Goal: Task Accomplishment & Management: Manage account settings

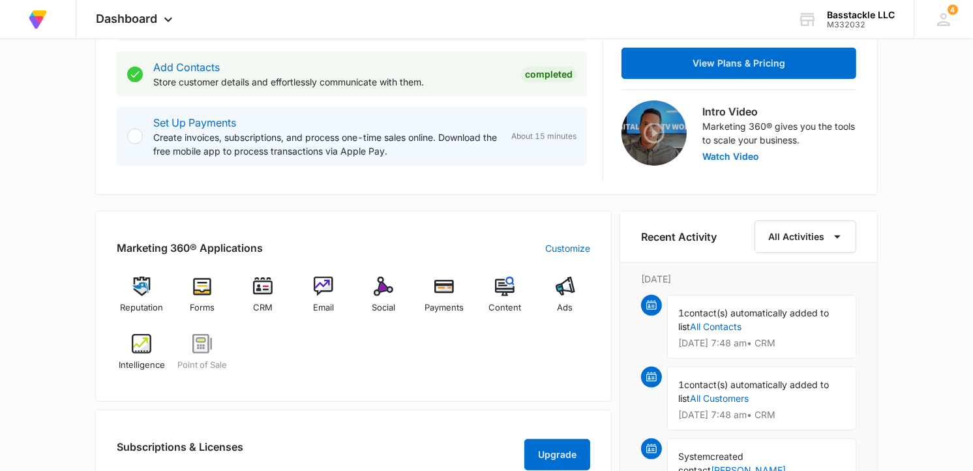
scroll to position [362, 0]
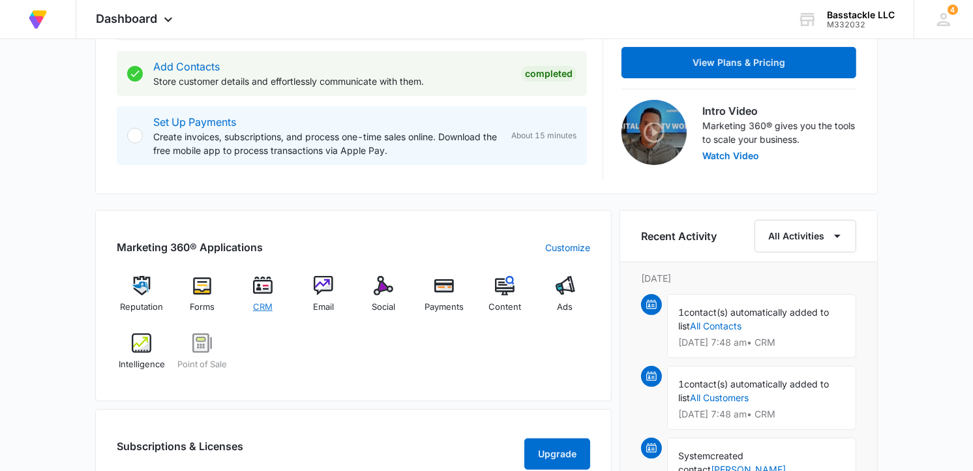
click at [261, 297] on div "CRM" at bounding box center [263, 299] width 50 height 46
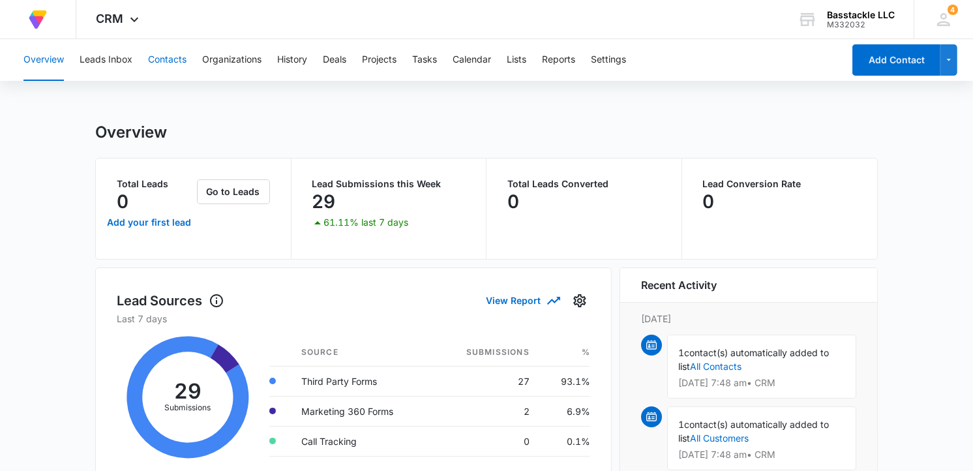
click at [174, 59] on button "Contacts" at bounding box center [167, 60] width 38 height 42
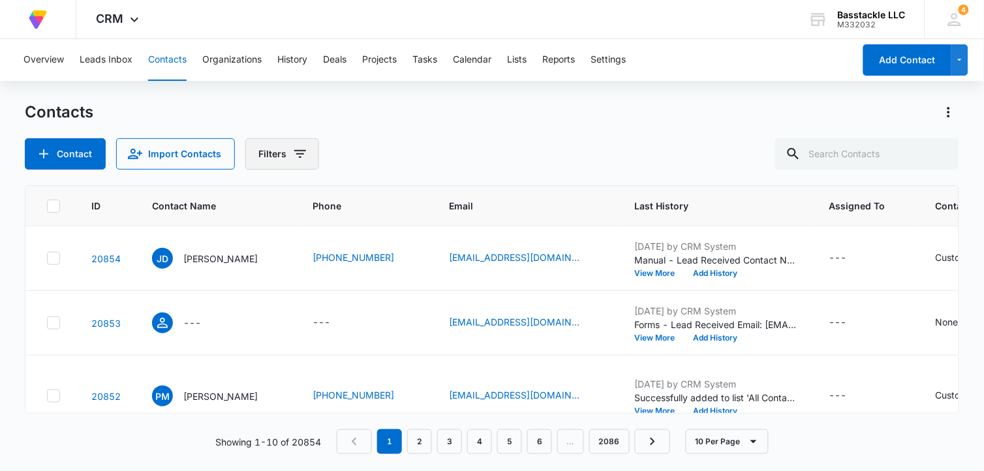
click at [292, 152] on icon "Filters" at bounding box center [300, 154] width 16 height 16
click at [529, 105] on div "Contacts" at bounding box center [492, 112] width 935 height 21
click at [520, 55] on button "Lists" at bounding box center [517, 60] width 20 height 42
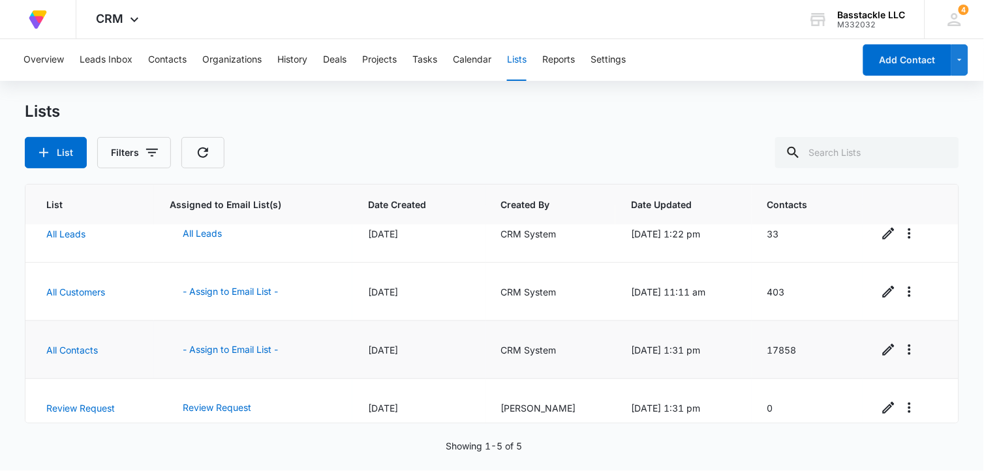
scroll to position [92, 0]
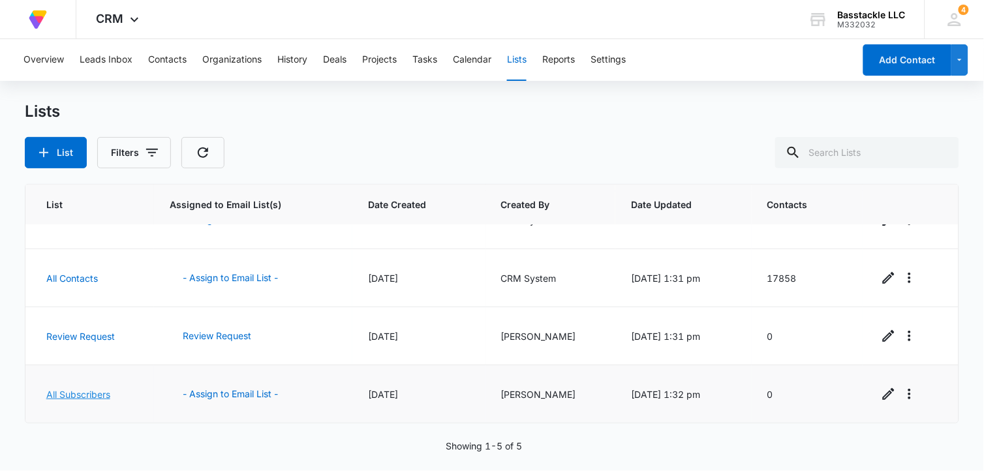
click at [93, 389] on link "All Subscribers" at bounding box center [78, 394] width 64 height 11
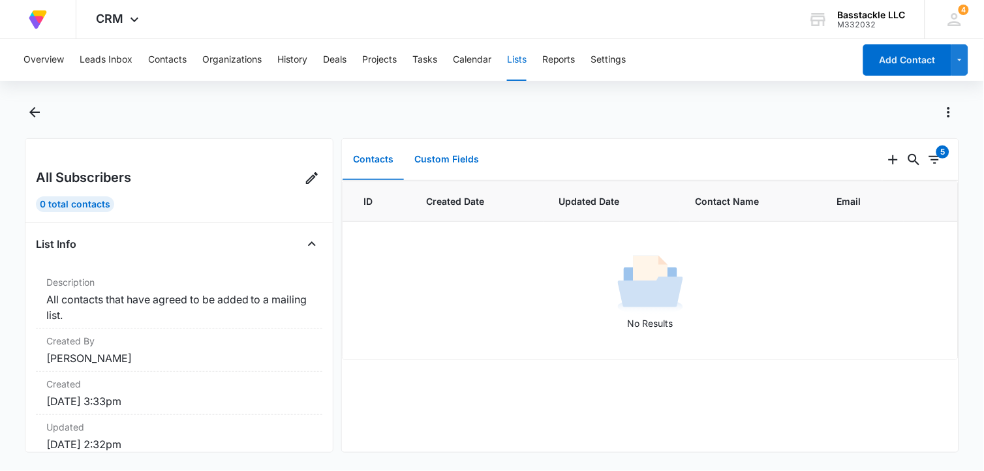
click at [442, 155] on button "Custom Fields" at bounding box center [446, 160] width 85 height 40
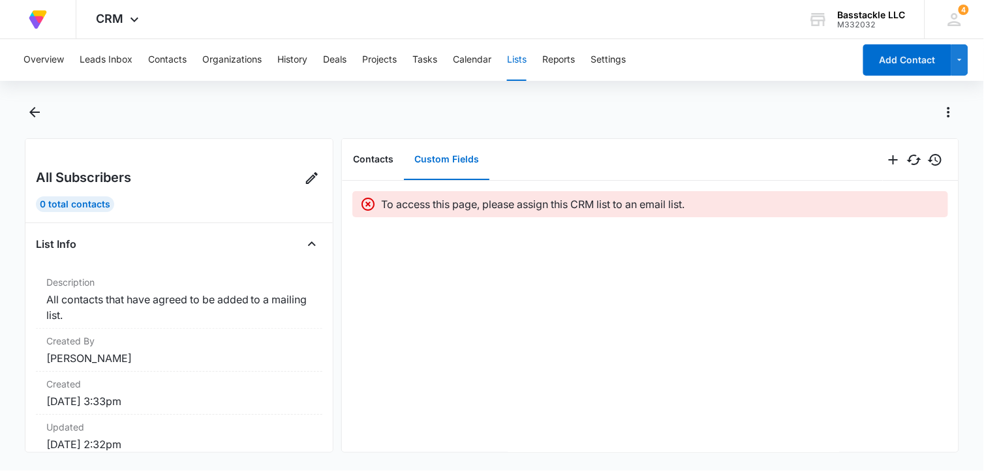
click at [523, 63] on button "Lists" at bounding box center [517, 60] width 20 height 42
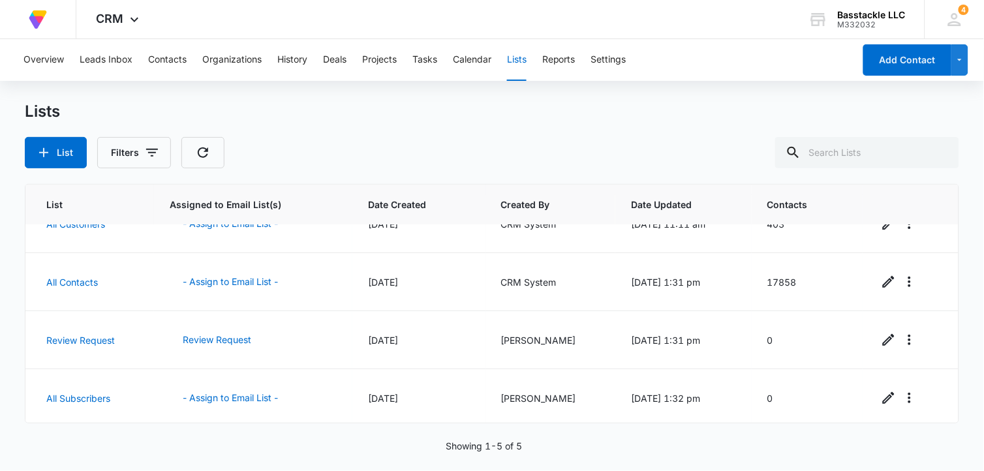
scroll to position [92, 0]
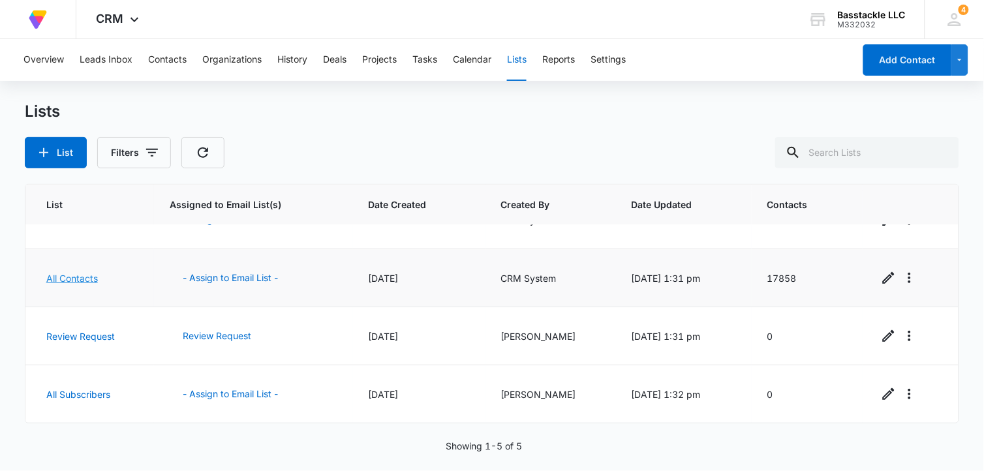
click at [74, 279] on link "All Contacts" at bounding box center [72, 278] width 52 height 11
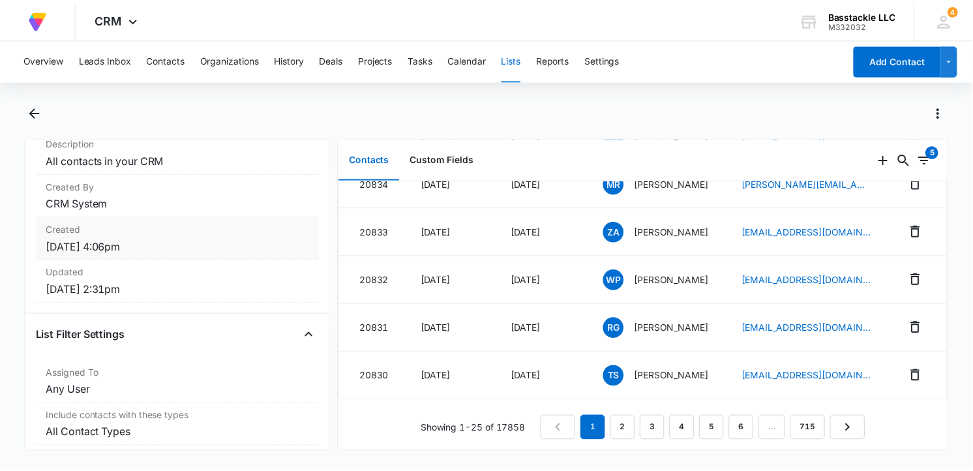
scroll to position [204, 0]
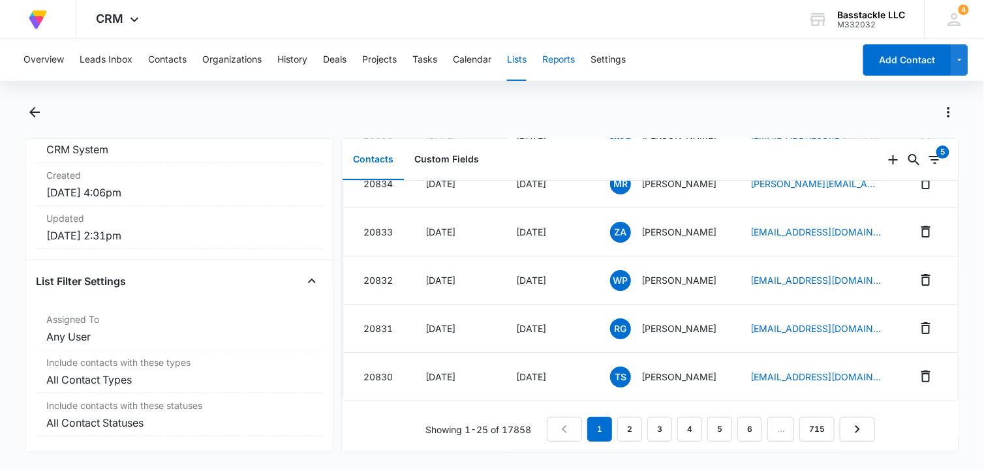
click at [559, 61] on button "Reports" at bounding box center [558, 60] width 33 height 42
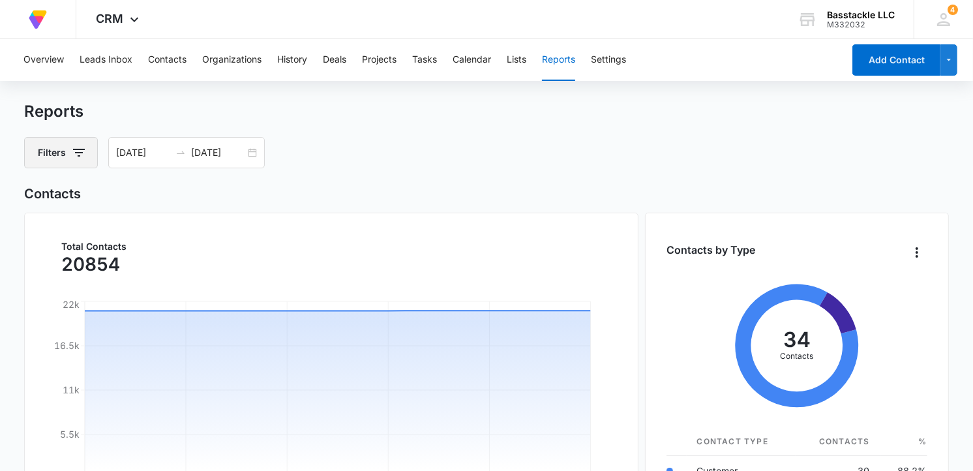
click at [76, 155] on icon "button" at bounding box center [79, 153] width 16 height 16
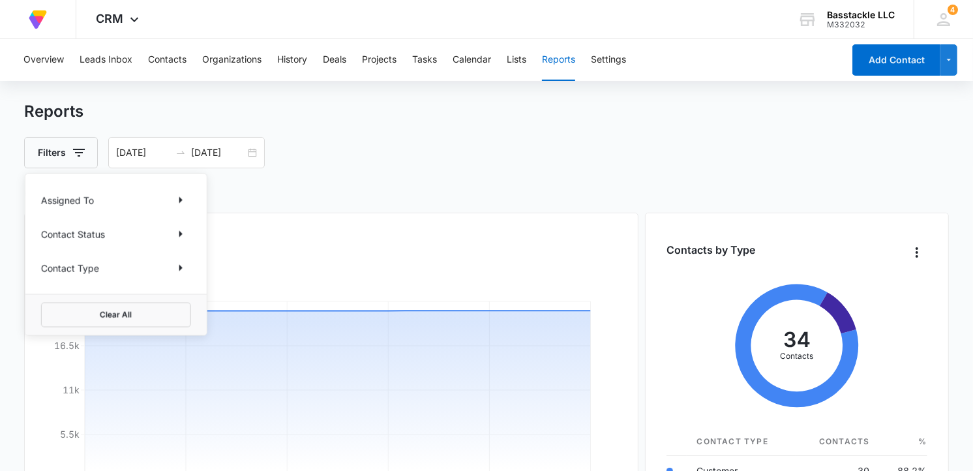
click at [457, 197] on h2 "Contacts" at bounding box center [486, 194] width 924 height 20
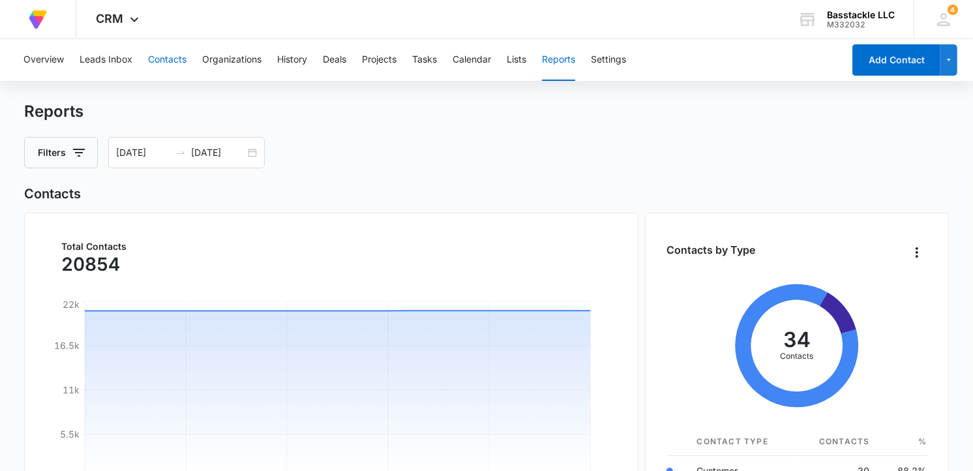
click at [177, 63] on button "Contacts" at bounding box center [167, 60] width 38 height 42
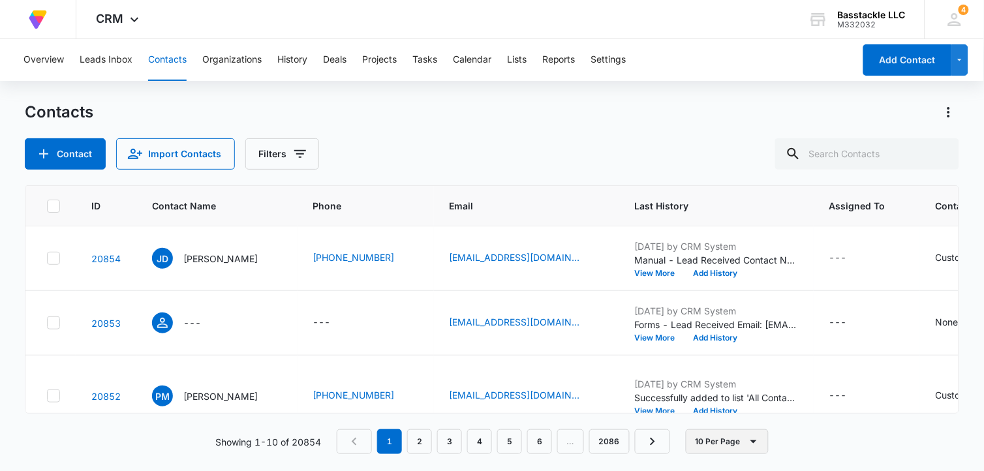
click at [748, 442] on icon "button" at bounding box center [754, 442] width 16 height 16
click at [740, 404] on div "50 Per Page" at bounding box center [729, 403] width 53 height 9
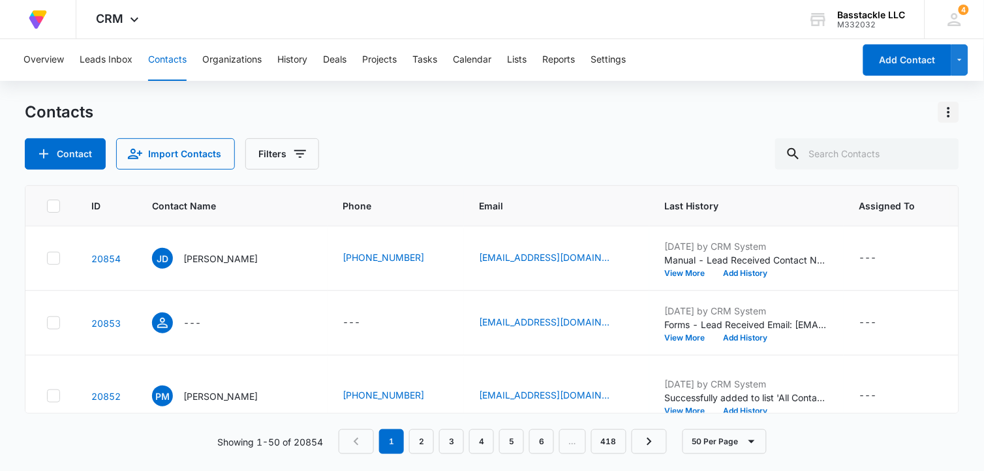
click at [949, 112] on icon "Actions" at bounding box center [948, 112] width 3 height 10
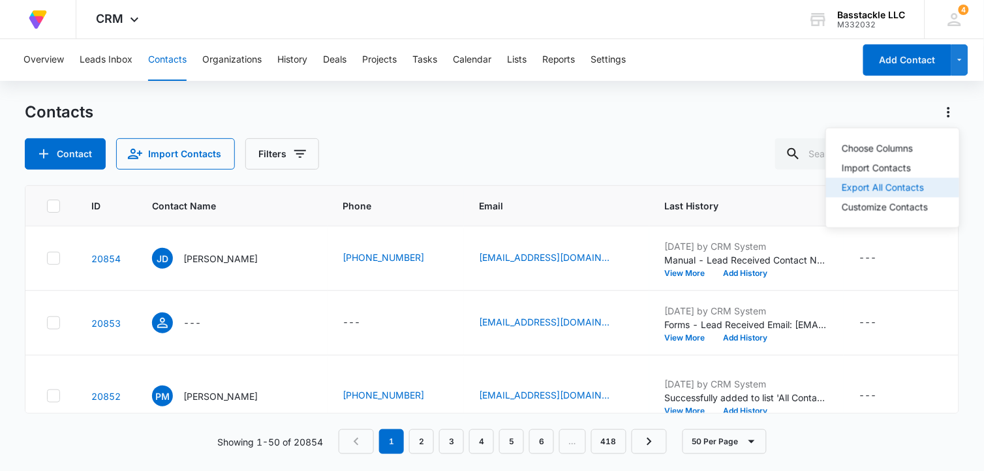
click at [924, 183] on div "Export All Contacts" at bounding box center [885, 187] width 86 height 9
